Goal: Find specific page/section: Find specific page/section

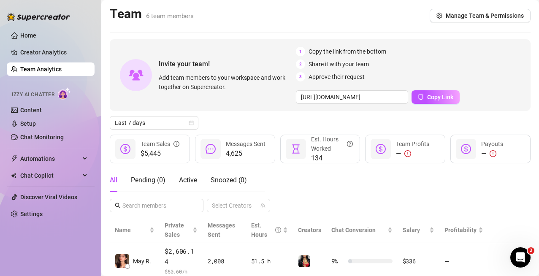
click at [47, 66] on link "Team Analytics" at bounding box center [40, 69] width 41 height 7
click at [51, 71] on link "Team Analytics" at bounding box center [40, 69] width 41 height 7
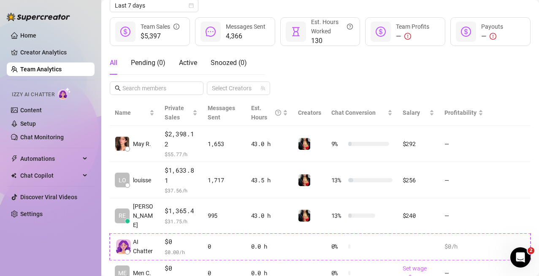
scroll to position [118, 0]
